Goal: Task Accomplishment & Management: Use online tool/utility

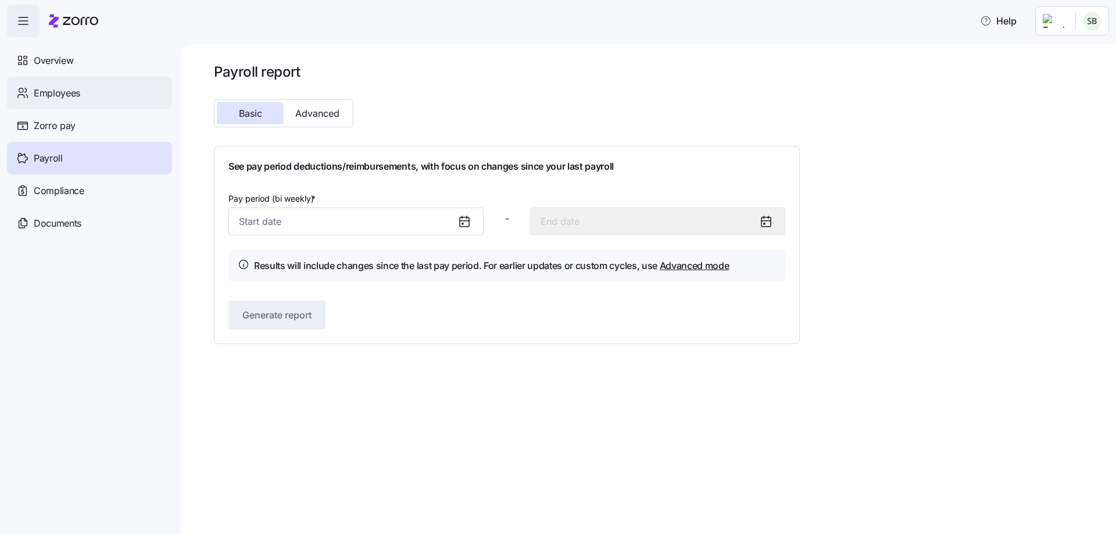
click at [52, 85] on div "Employees" at bounding box center [89, 93] width 165 height 33
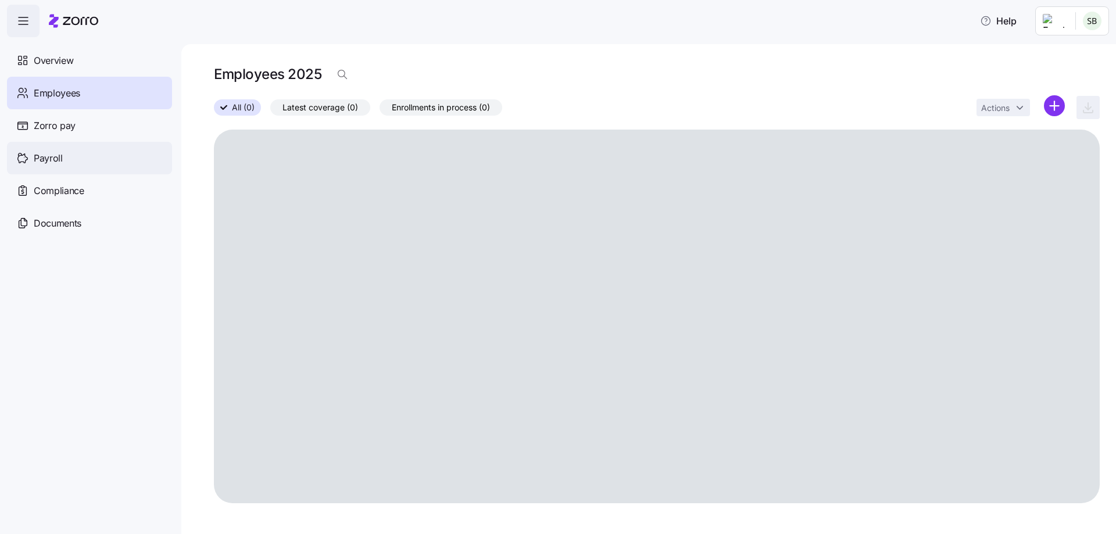
click at [58, 160] on span "Payroll" at bounding box center [48, 158] width 29 height 15
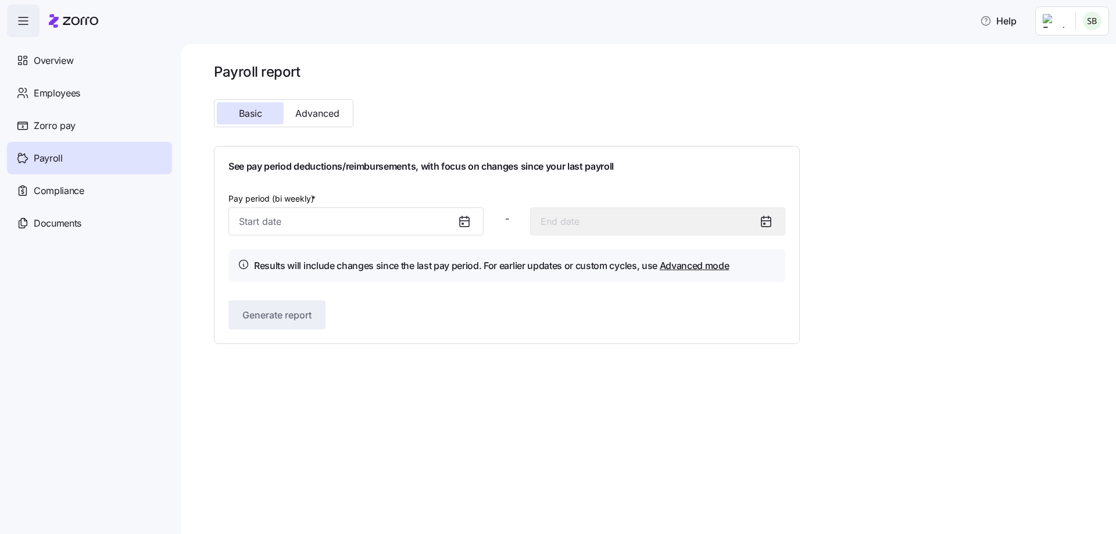
click at [470, 222] on icon at bounding box center [465, 222] width 14 height 14
click at [462, 222] on icon at bounding box center [465, 222] width 14 height 14
click at [333, 219] on input "Pay period (bi weekly) *" at bounding box center [356, 222] width 255 height 28
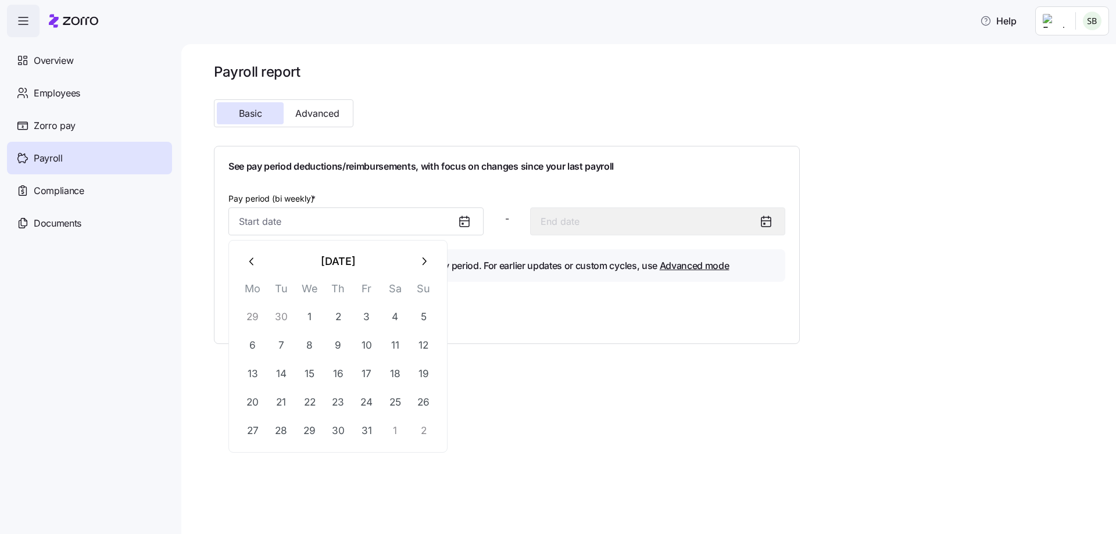
click at [247, 265] on icon "button" at bounding box center [252, 261] width 13 height 13
click at [254, 405] on button "22" at bounding box center [253, 402] width 28 height 28
type input "[DATE]"
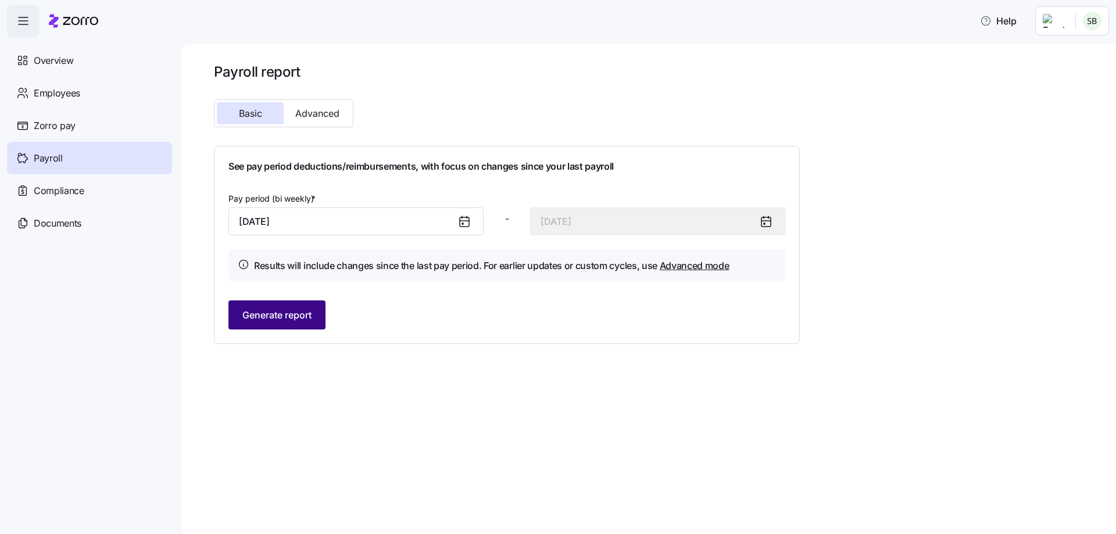
click at [288, 313] on span "Generate report" at bounding box center [276, 315] width 69 height 14
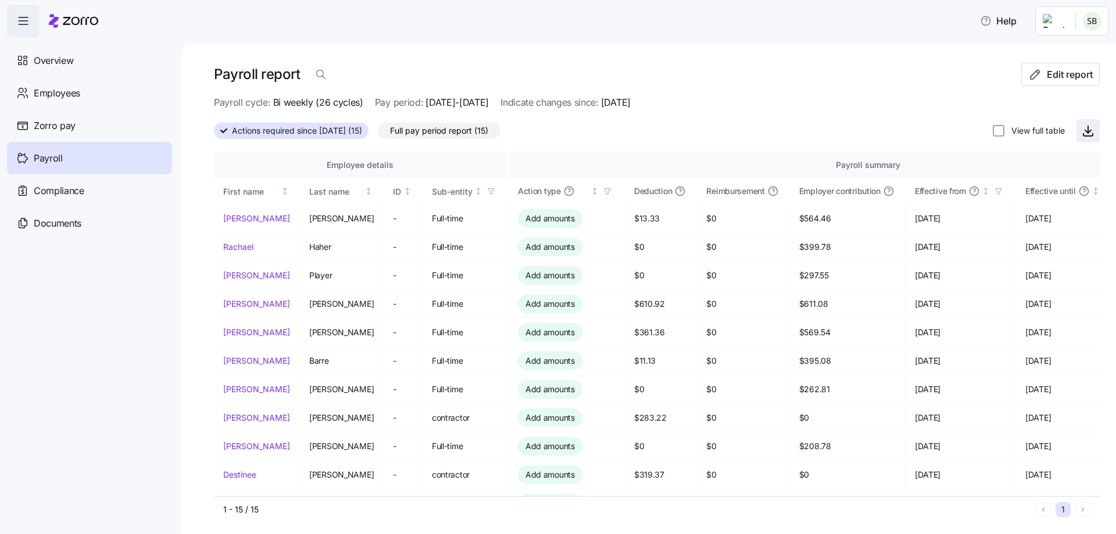
click at [1084, 131] on icon "button" at bounding box center [1089, 131] width 14 height 14
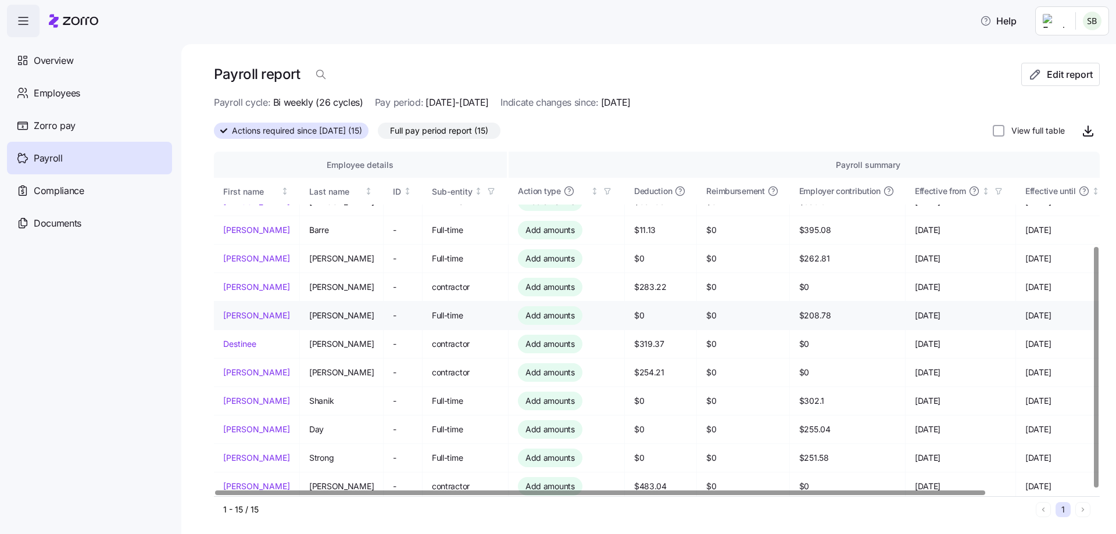
scroll to position [135, 0]
